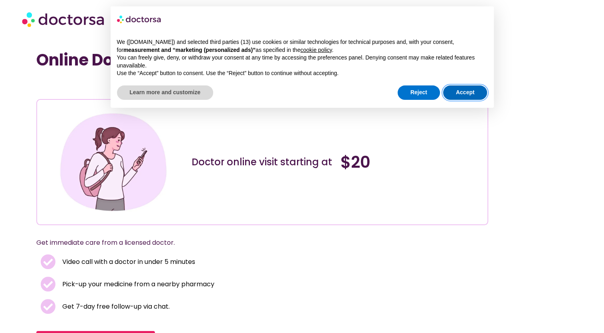
click at [471, 95] on button "Accept" at bounding box center [465, 92] width 44 height 14
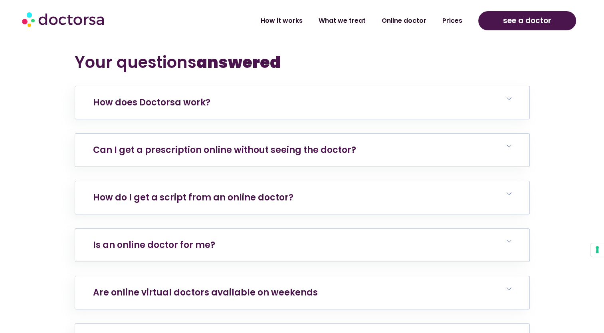
scroll to position [2803, 0]
click at [506, 144] on icon at bounding box center [508, 146] width 5 height 5
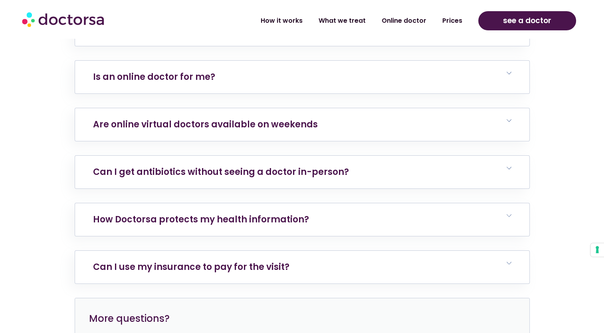
scroll to position [3009, 0]
click at [509, 119] on icon at bounding box center [508, 120] width 5 height 5
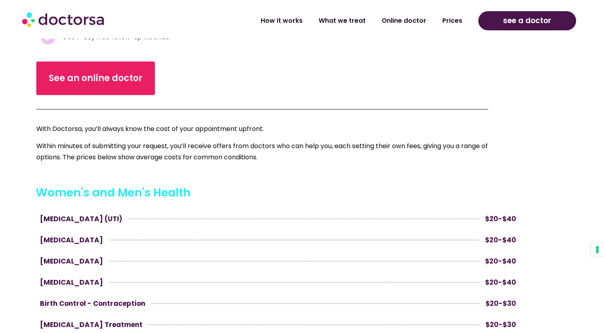
scroll to position [270, 0]
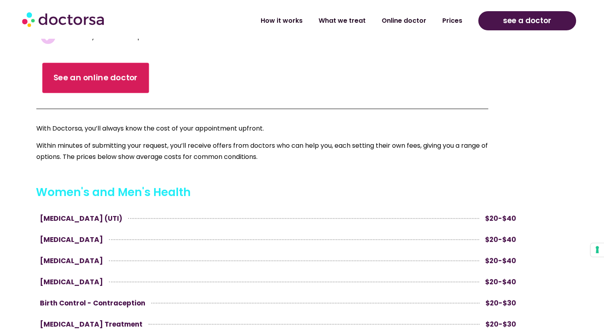
click at [105, 77] on span "See an online doctor" at bounding box center [95, 78] width 85 height 12
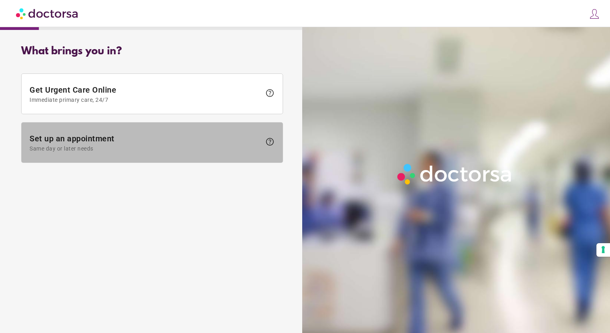
click at [176, 140] on span "Set up an appointment Same day or later needs" at bounding box center [145, 143] width 231 height 18
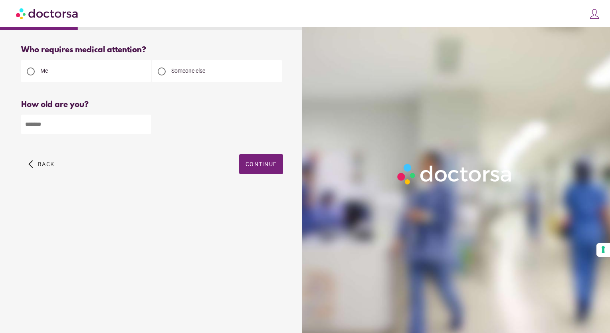
click at [107, 125] on input "number" at bounding box center [86, 124] width 130 height 20
type input "**"
click at [251, 167] on span "Continue" at bounding box center [260, 164] width 31 height 6
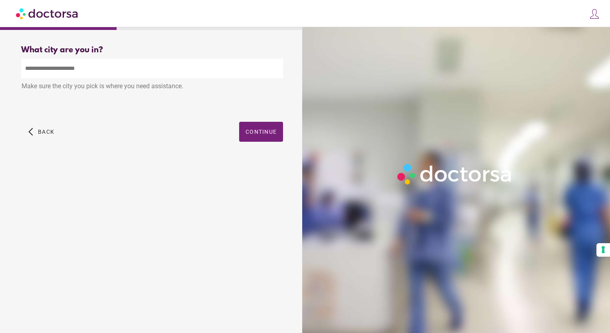
click at [136, 66] on input "text" at bounding box center [152, 69] width 262 height 20
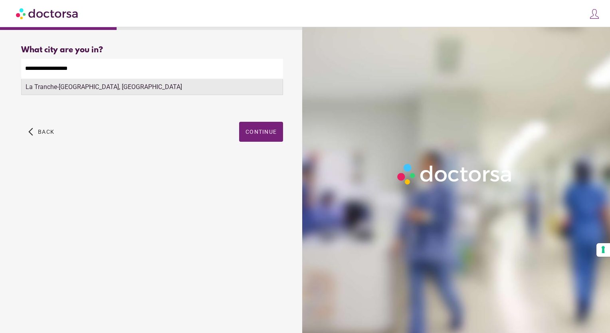
click at [132, 89] on div "La Tranche-sur-Mer, France" at bounding box center [152, 87] width 261 height 16
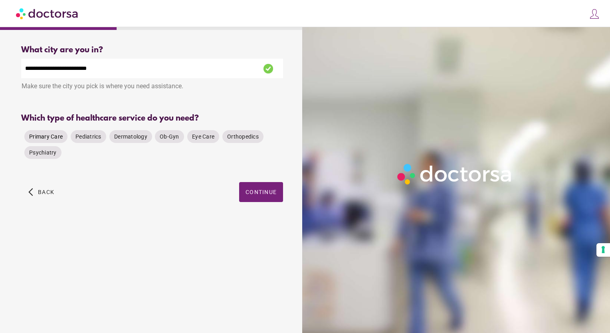
click at [52, 136] on span "Primary Care" at bounding box center [46, 136] width 34 height 6
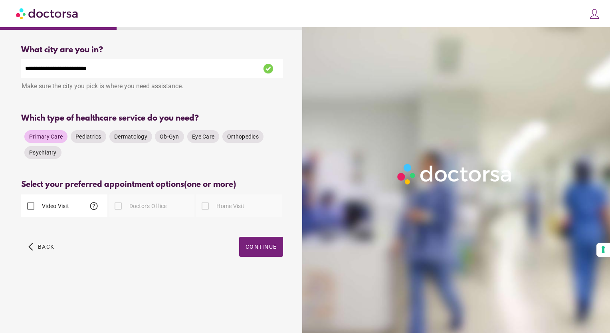
click at [103, 68] on input "**********" at bounding box center [152, 69] width 262 height 20
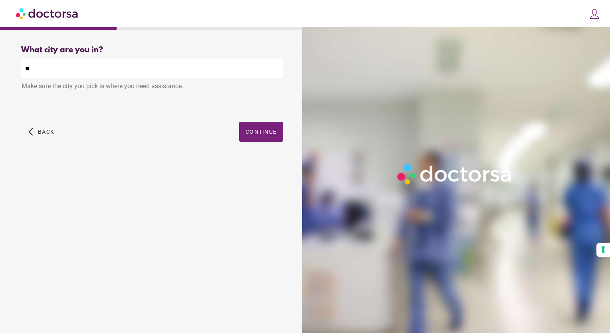
type input "*"
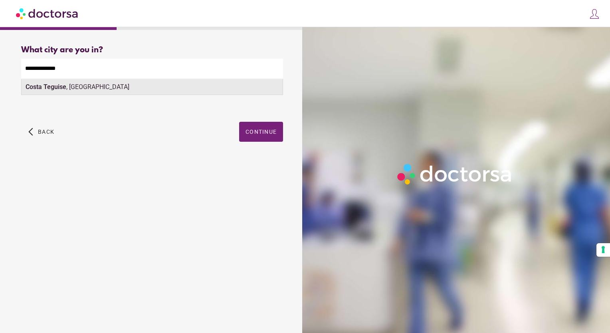
click at [97, 91] on div "Costa Teguise , Spain" at bounding box center [152, 87] width 261 height 16
type input "**********"
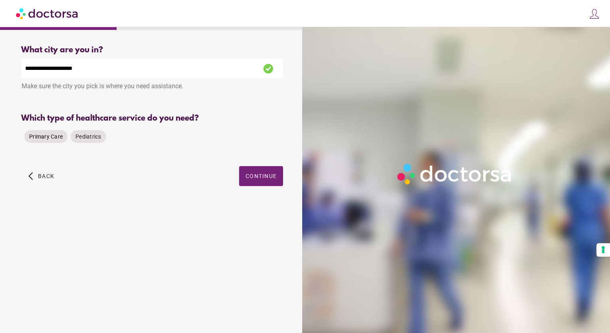
click at [54, 140] on span "Primary Care" at bounding box center [46, 136] width 34 height 6
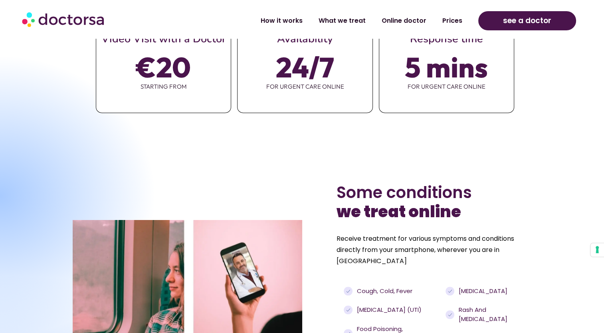
scroll to position [483, 0]
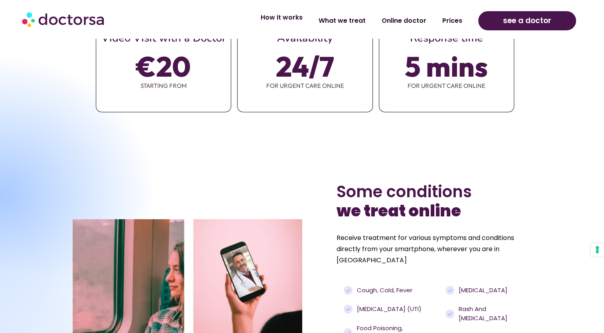
click at [292, 18] on link "How it works" at bounding box center [282, 17] width 58 height 18
